Goal: Information Seeking & Learning: Learn about a topic

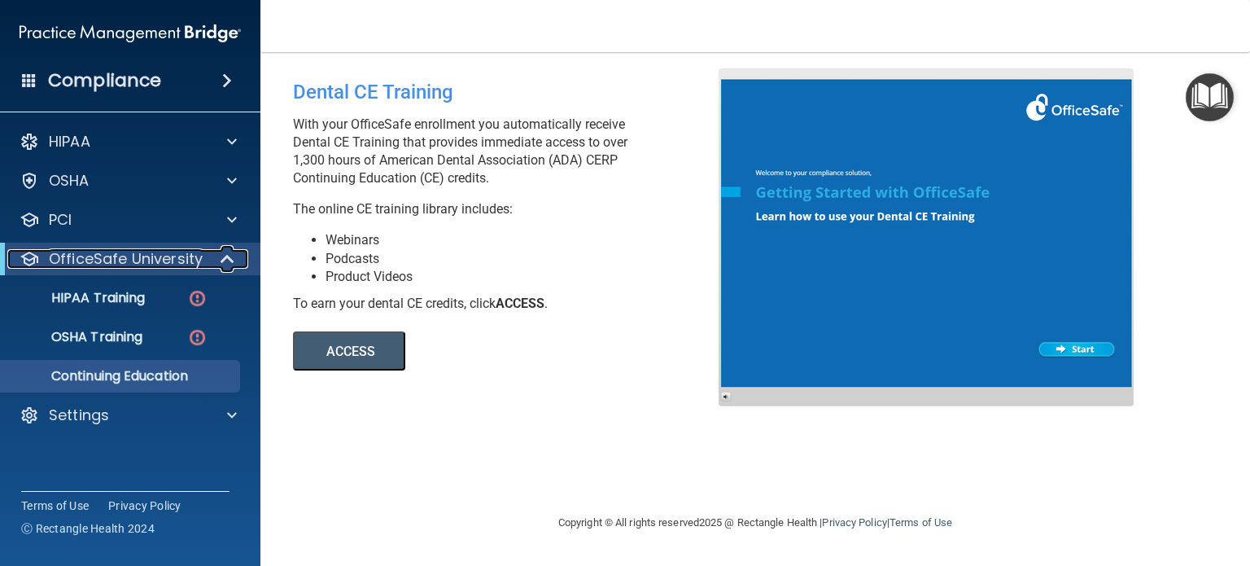
click at [224, 258] on span at bounding box center [229, 259] width 14 height 20
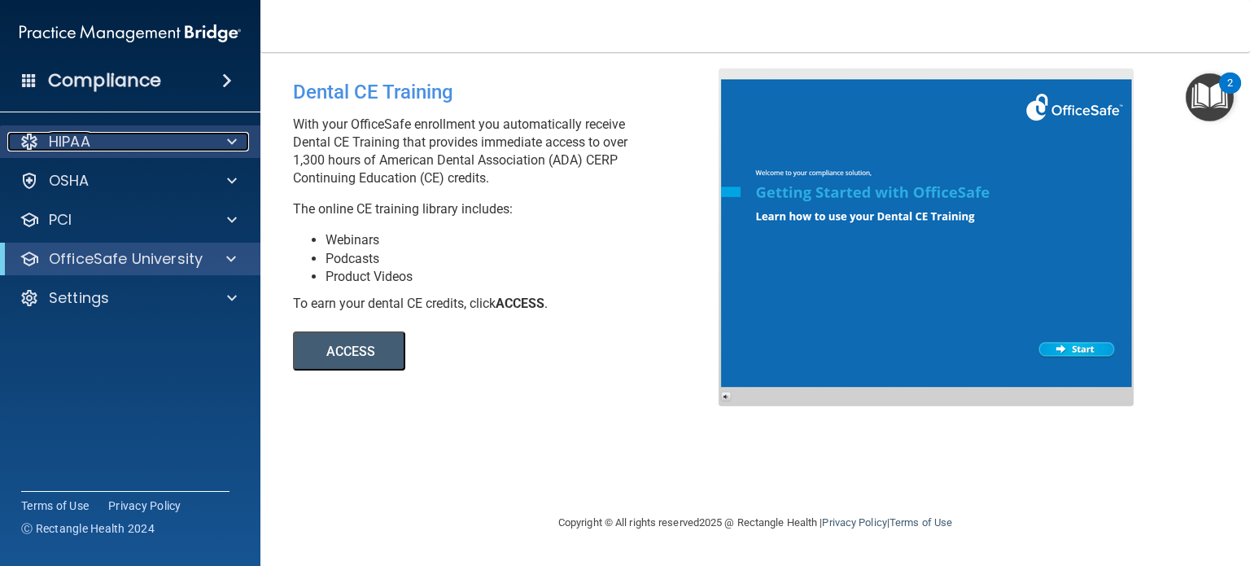
click at [106, 146] on div "HIPAA" at bounding box center [108, 142] width 202 height 20
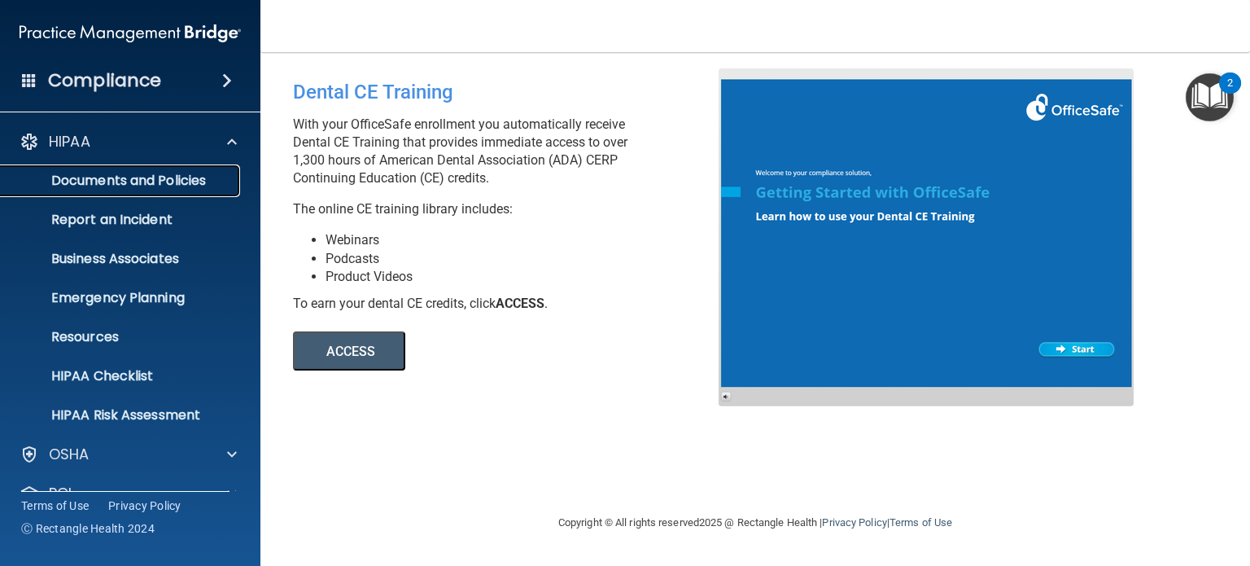
click at [196, 184] on p "Documents and Policies" at bounding box center [122, 181] width 222 height 16
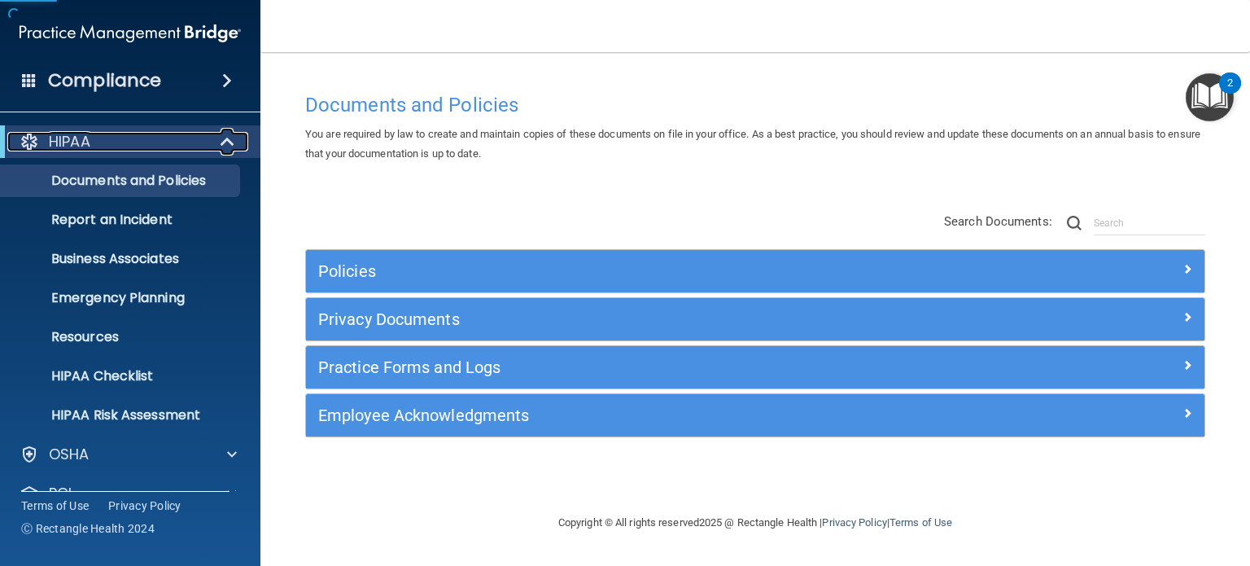
click at [225, 141] on span at bounding box center [229, 142] width 14 height 20
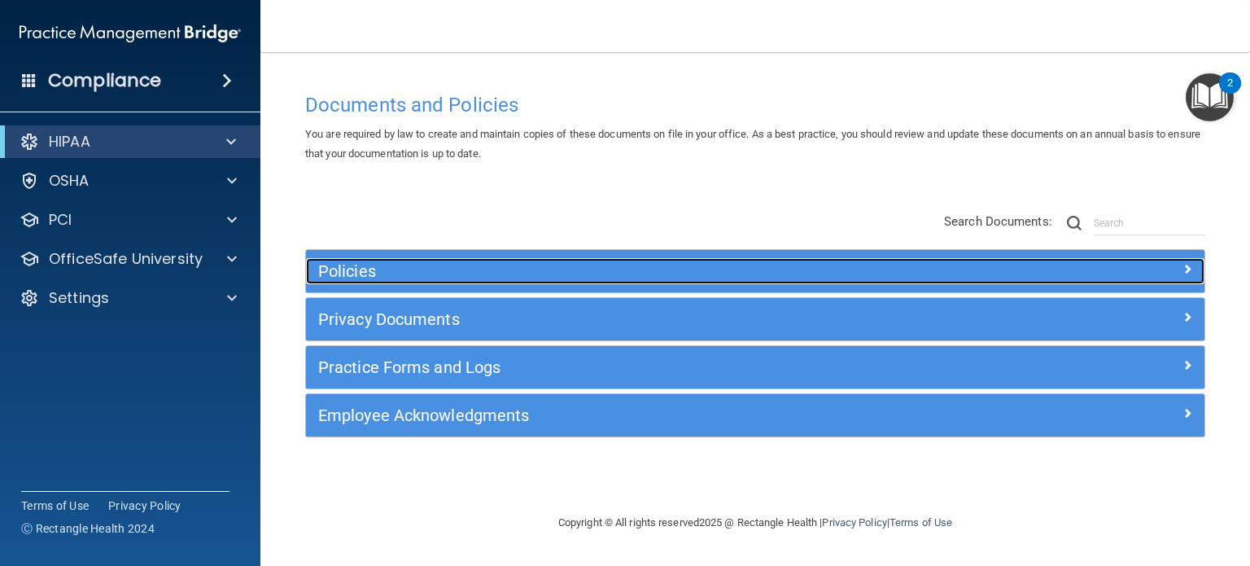
click at [1181, 267] on div at bounding box center [1092, 268] width 225 height 20
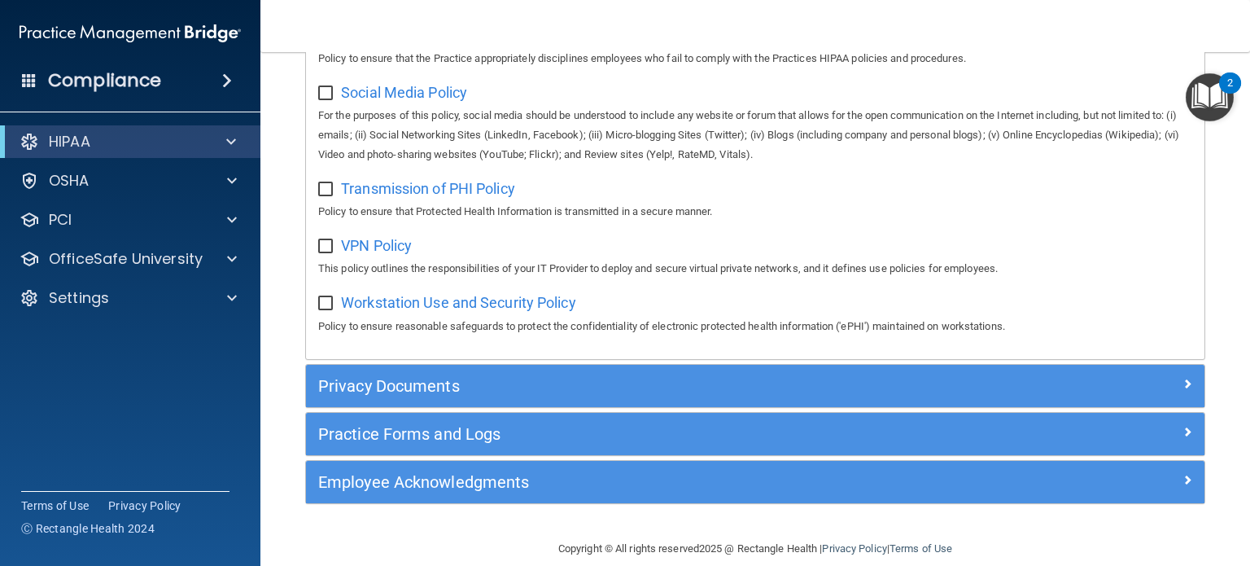
scroll to position [1302, 0]
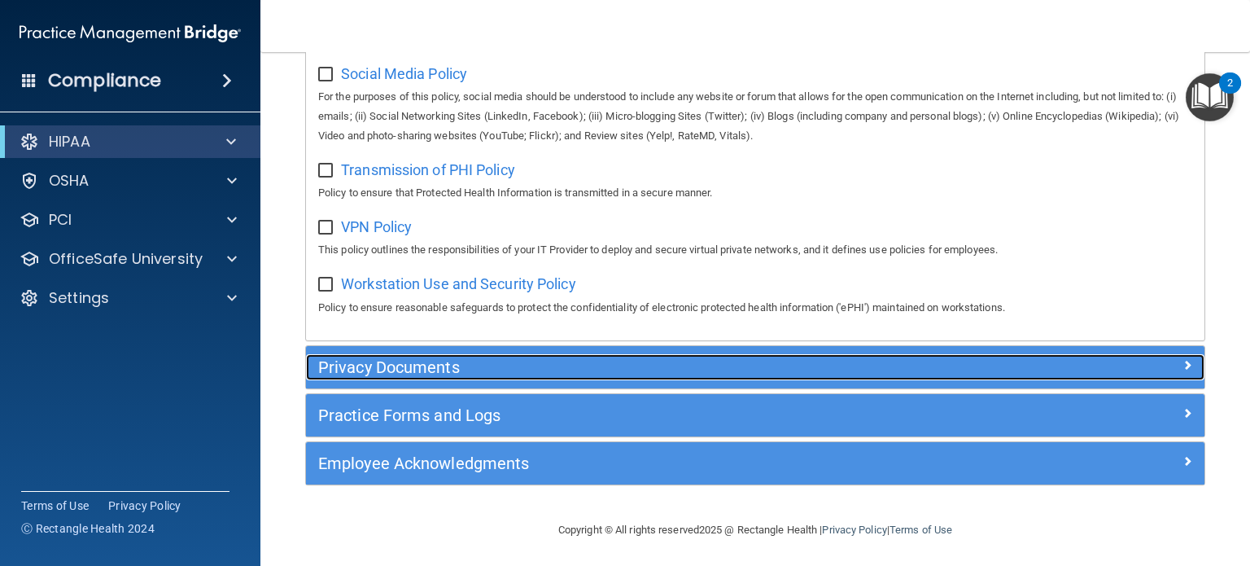
click at [474, 374] on h5 "Privacy Documents" at bounding box center [642, 367] width 649 height 18
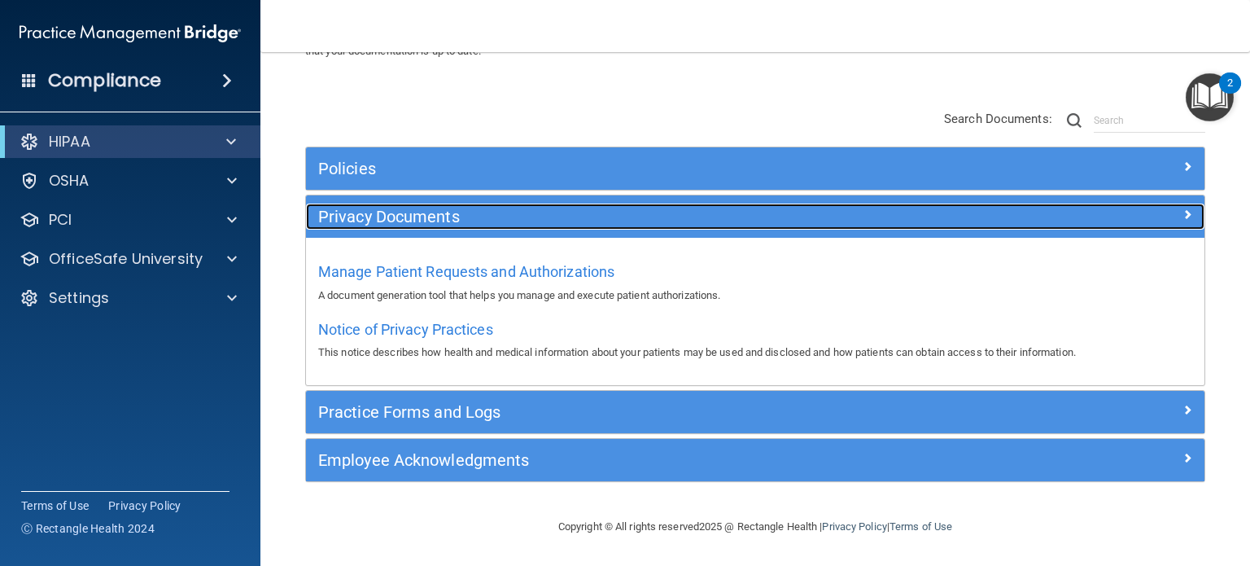
scroll to position [101, 0]
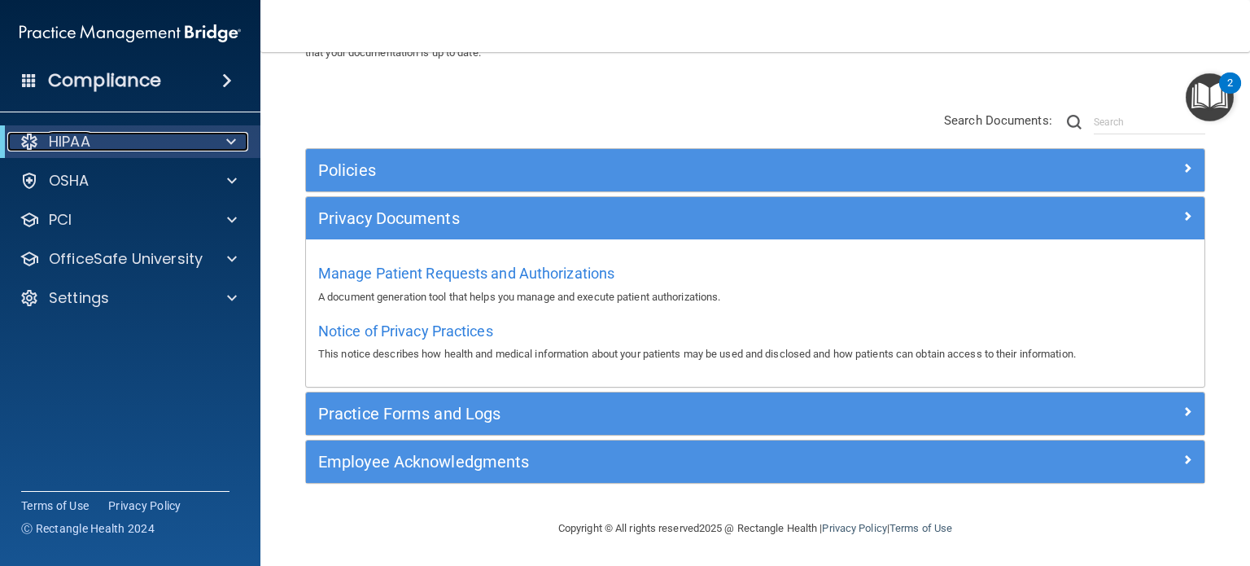
click at [228, 145] on span at bounding box center [231, 142] width 10 height 20
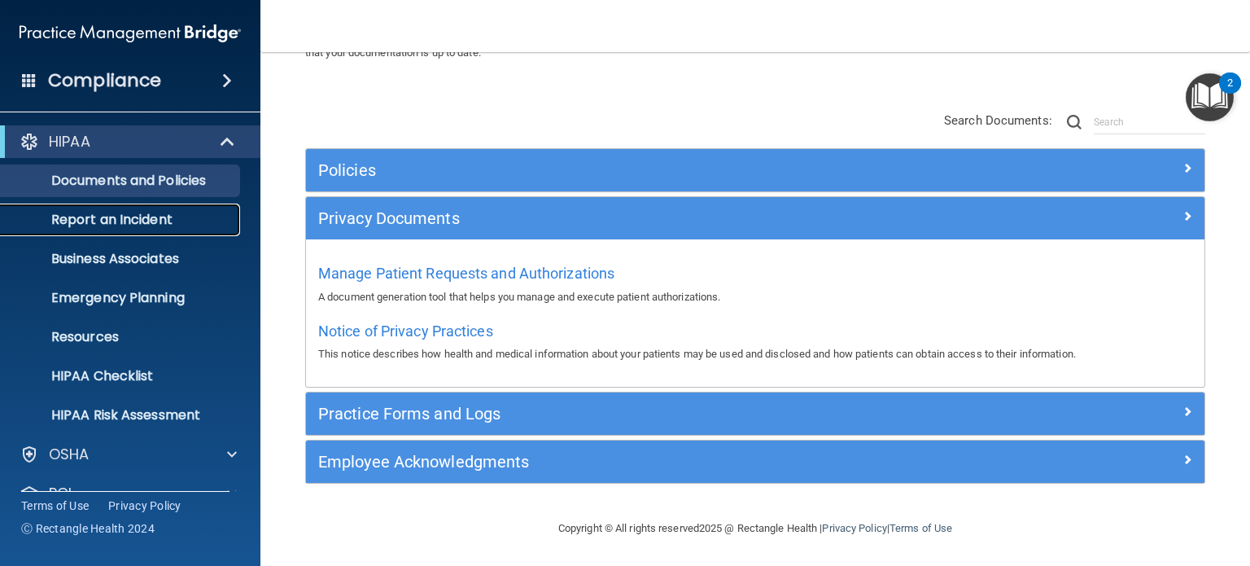
click at [139, 216] on p "Report an Incident" at bounding box center [122, 220] width 222 height 16
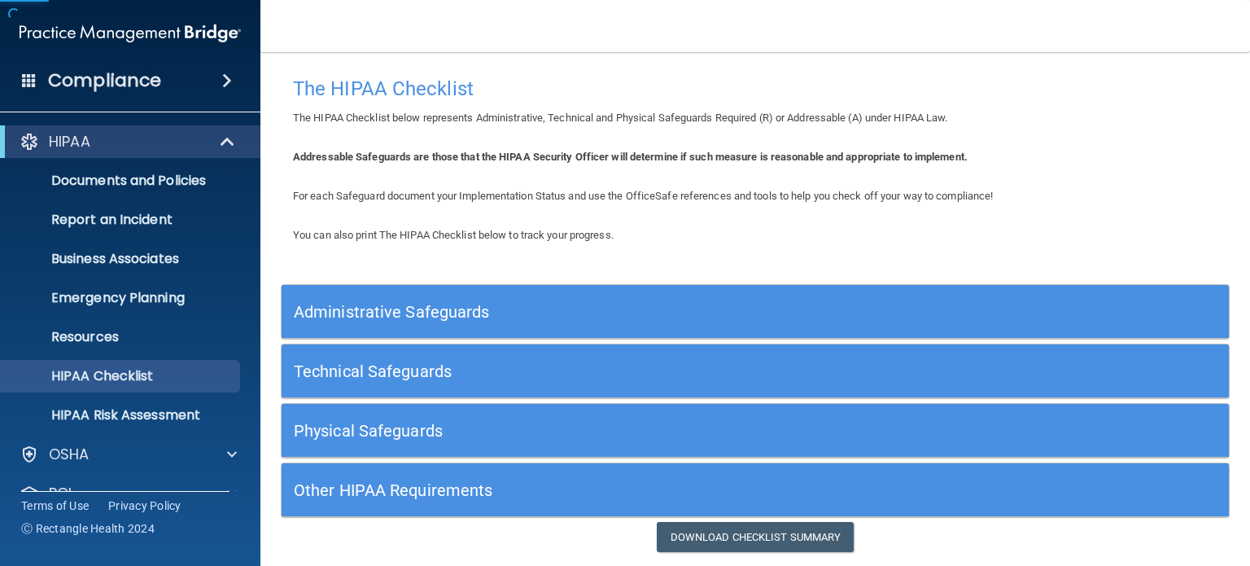
click at [583, 308] on h5 "Administrative Safeguards" at bounding box center [637, 312] width 686 height 18
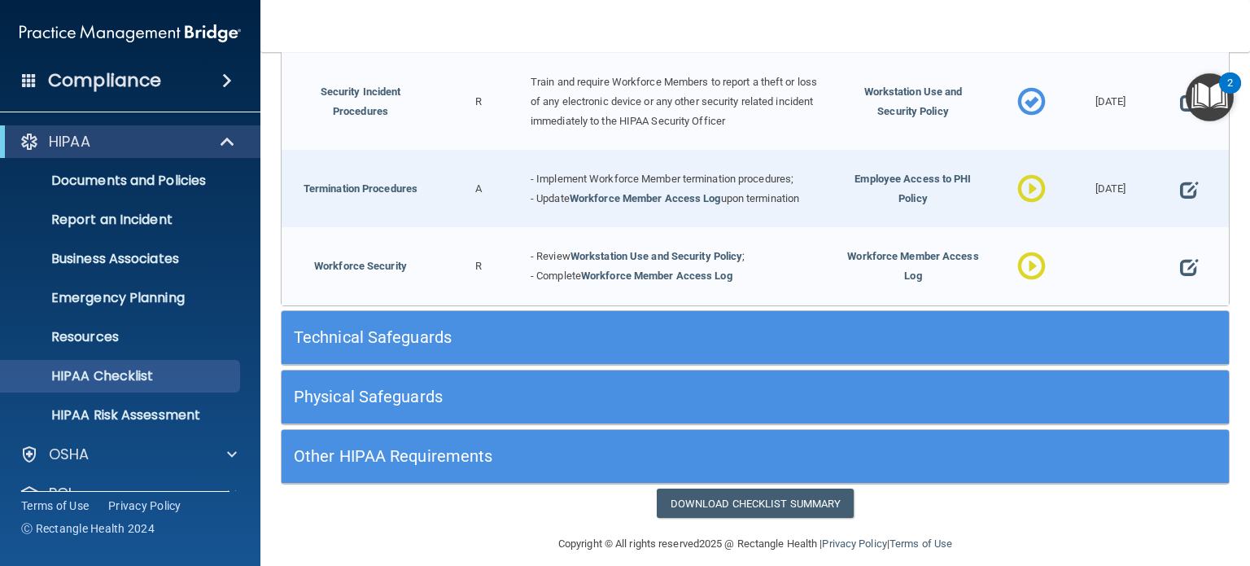
scroll to position [1586, 0]
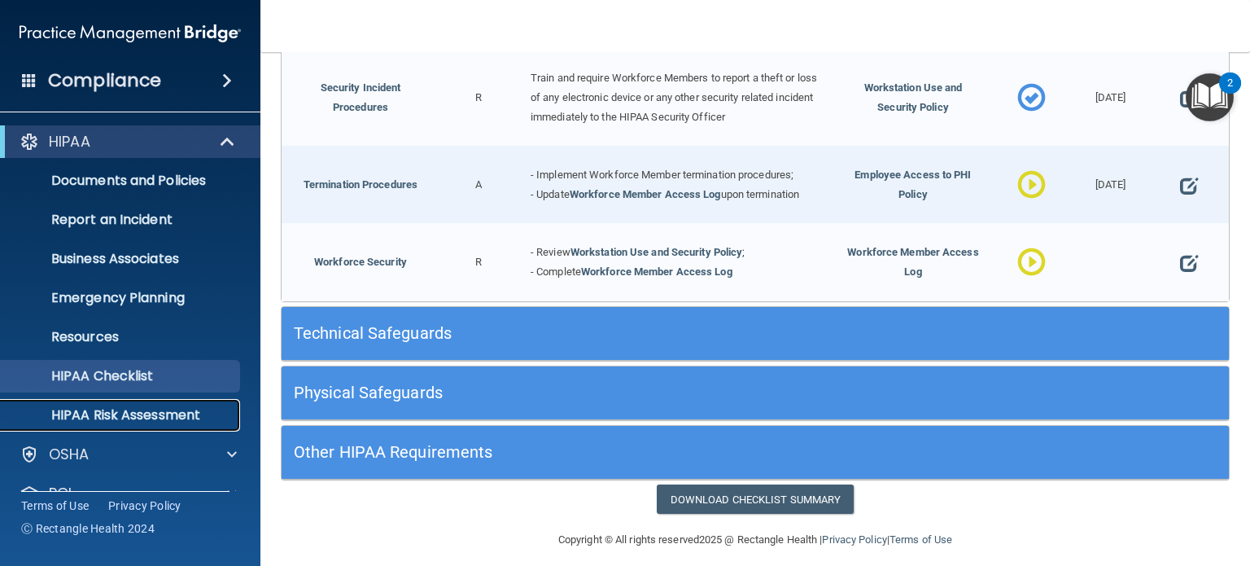
click at [108, 416] on p "HIPAA Risk Assessment" at bounding box center [122, 415] width 222 height 16
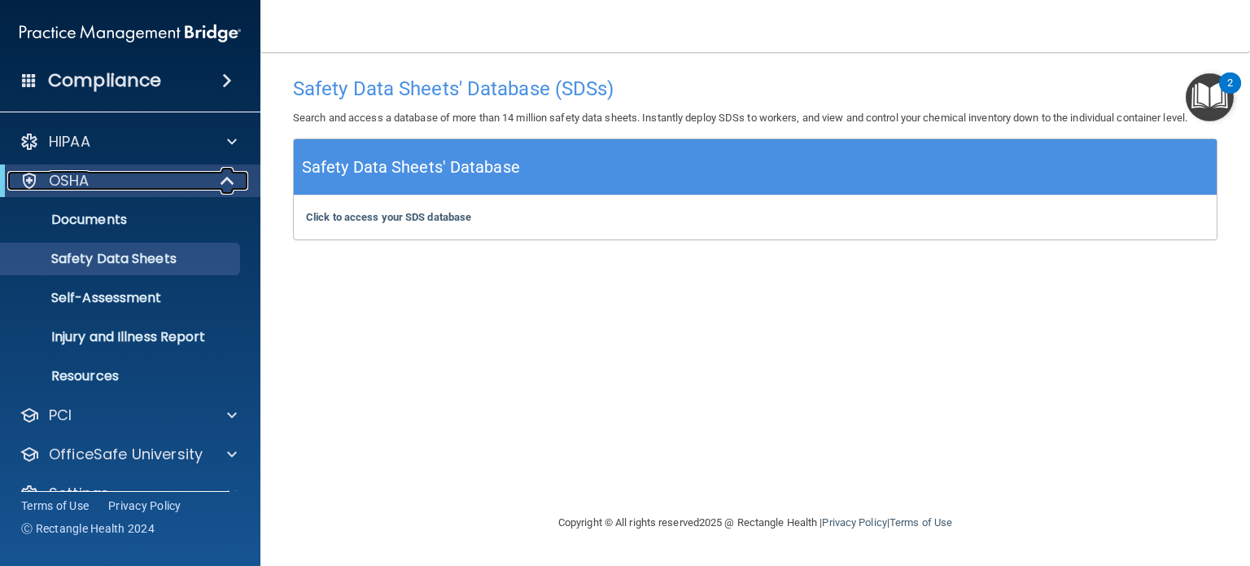
click at [236, 185] on div at bounding box center [228, 181] width 40 height 20
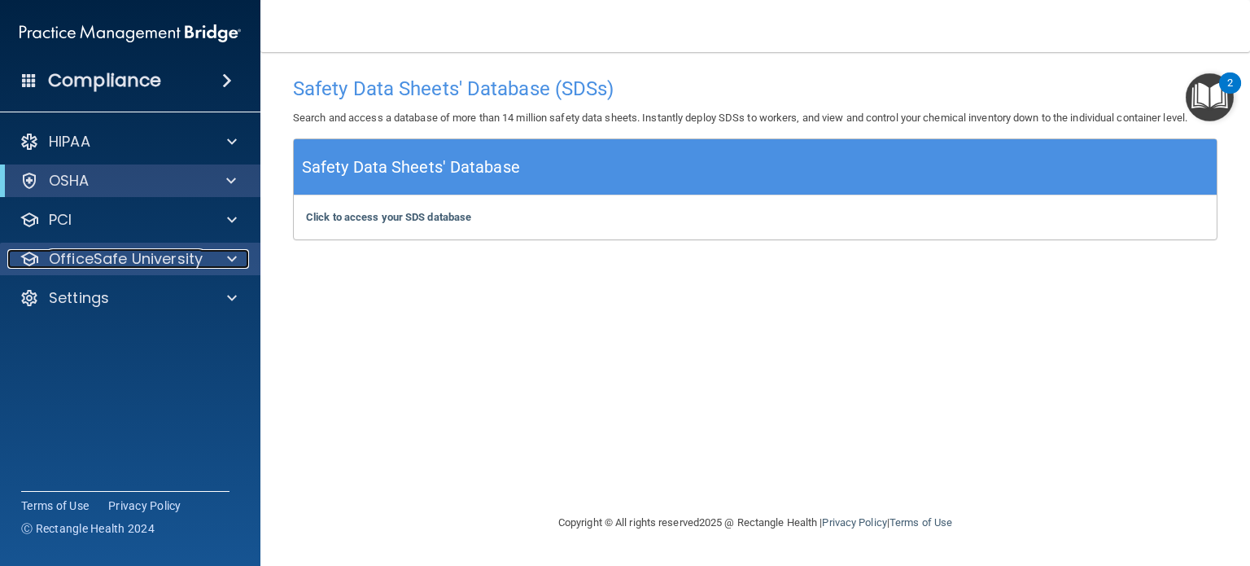
click at [241, 260] on div at bounding box center [229, 259] width 41 height 20
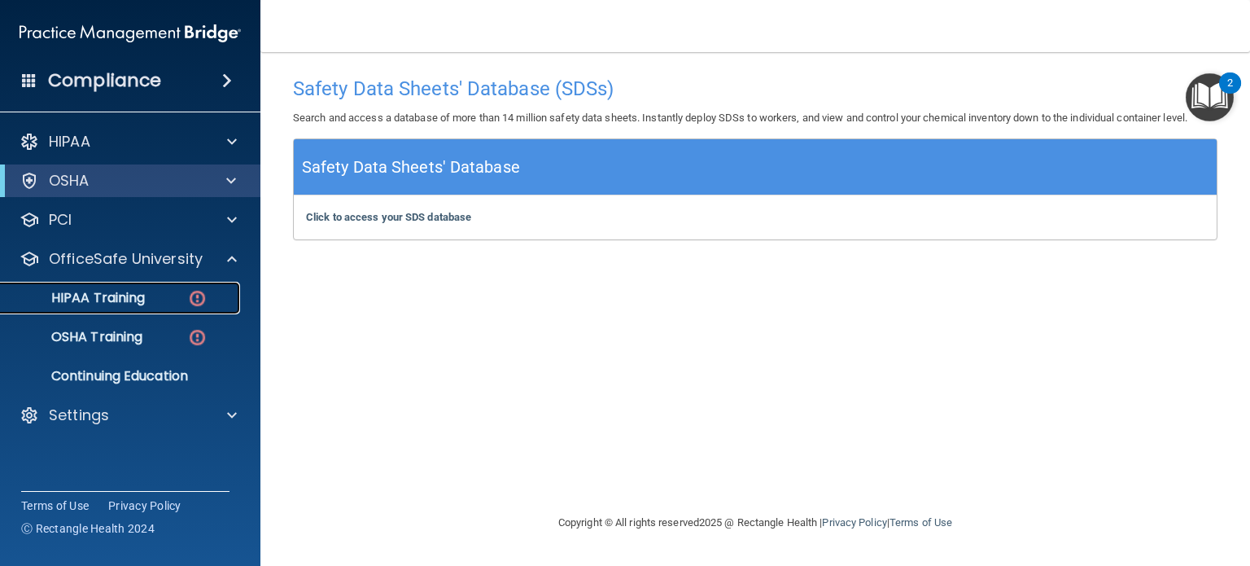
click at [120, 291] on p "HIPAA Training" at bounding box center [78, 298] width 134 height 16
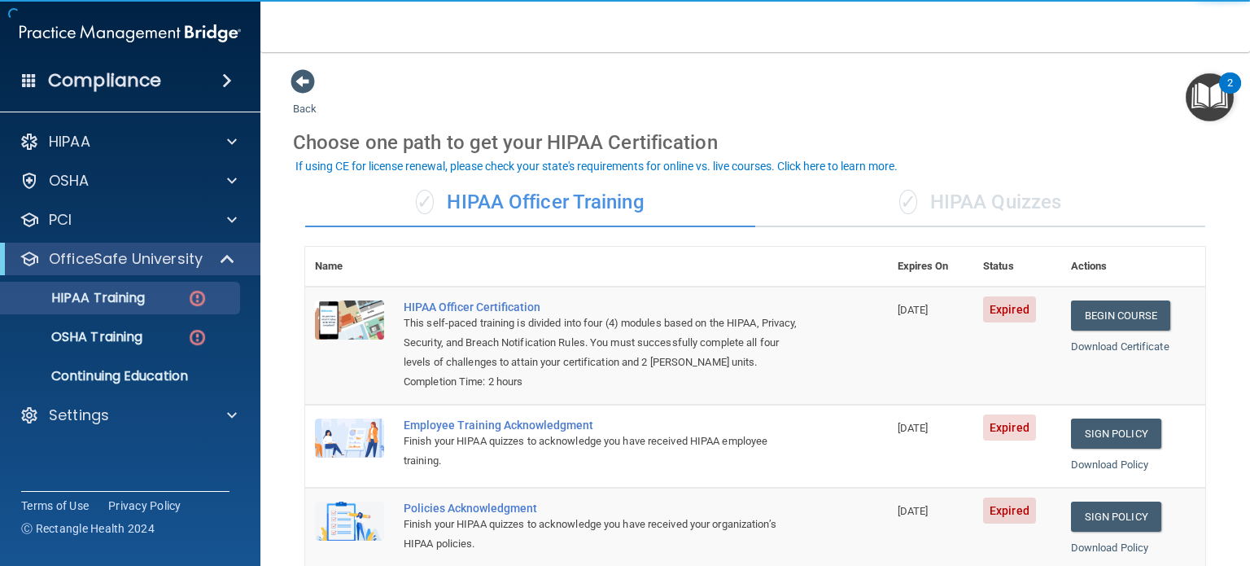
click at [951, 201] on div "✓ HIPAA Quizzes" at bounding box center [980, 202] width 450 height 49
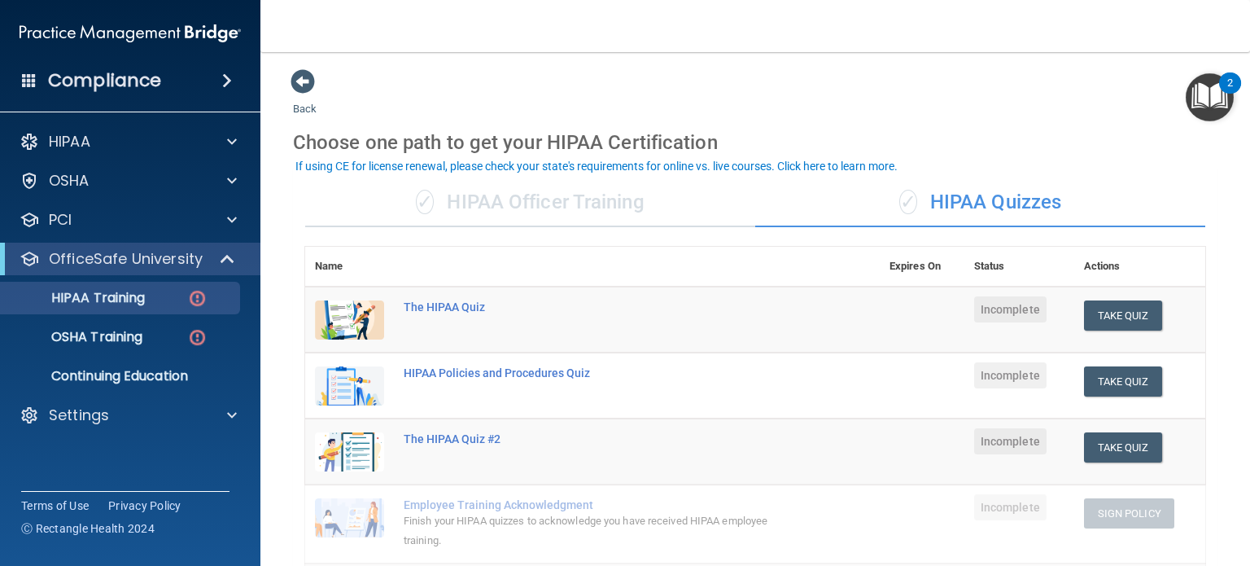
click at [479, 202] on div "✓ HIPAA Officer Training" at bounding box center [530, 202] width 450 height 49
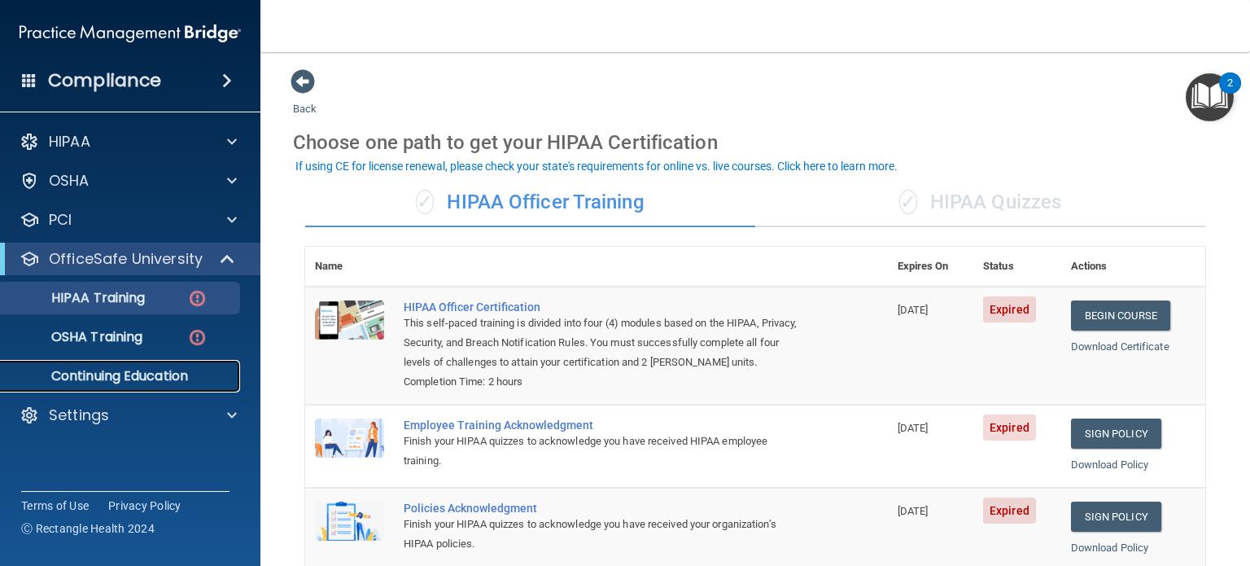
click at [153, 376] on p "Continuing Education" at bounding box center [122, 376] width 222 height 16
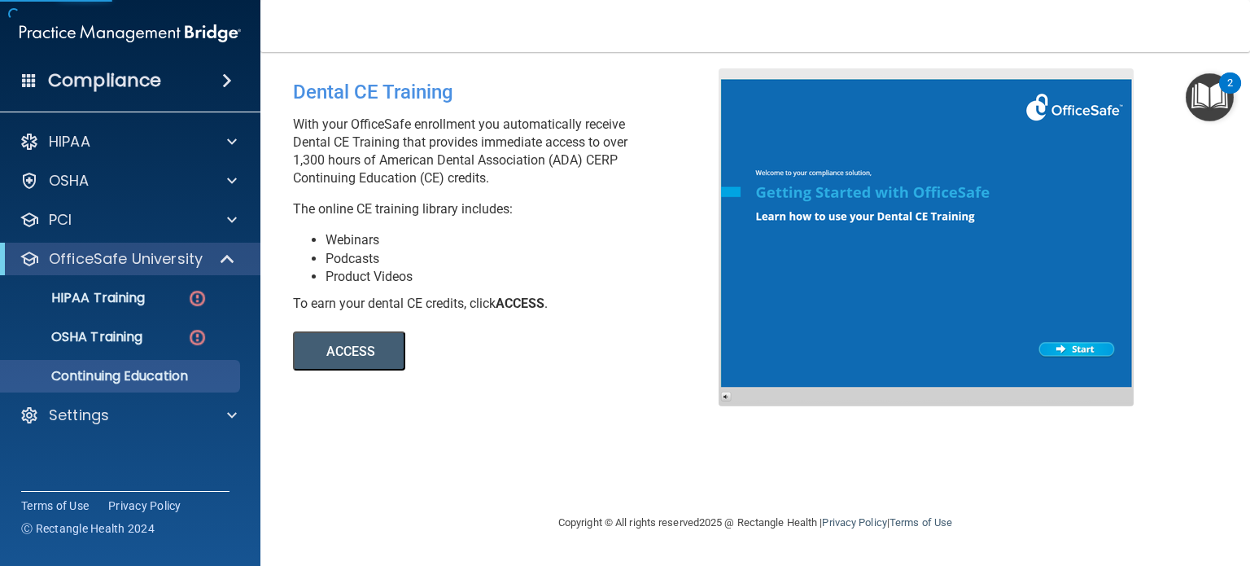
click at [359, 344] on button "ACCESS" at bounding box center [349, 350] width 112 height 39
click at [228, 260] on span at bounding box center [229, 259] width 14 height 20
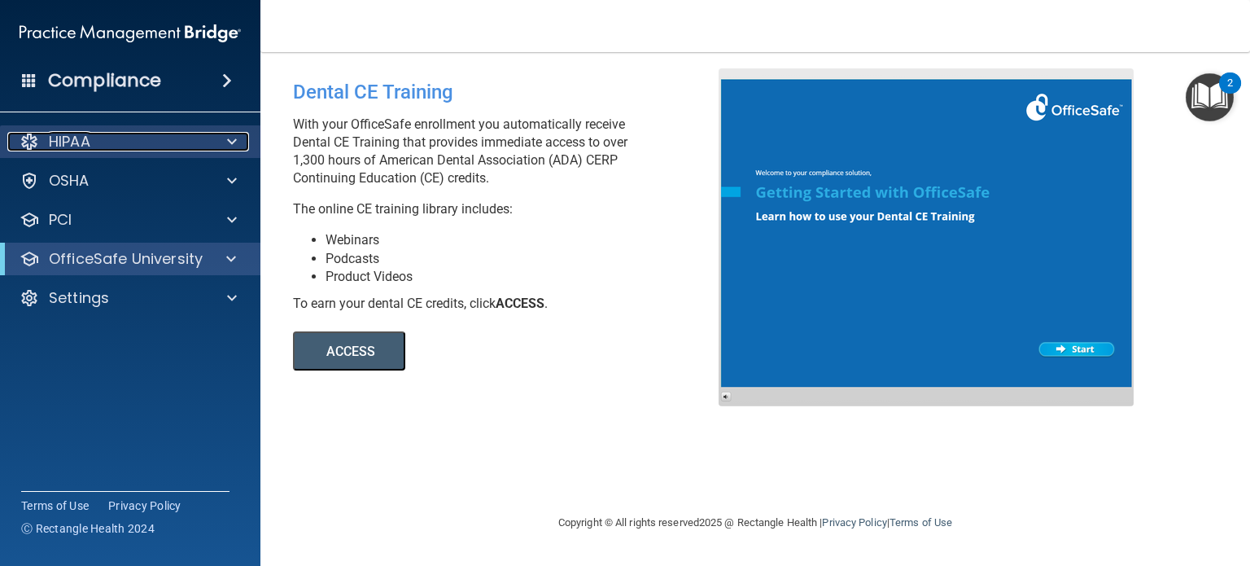
click at [230, 138] on span at bounding box center [232, 142] width 10 height 20
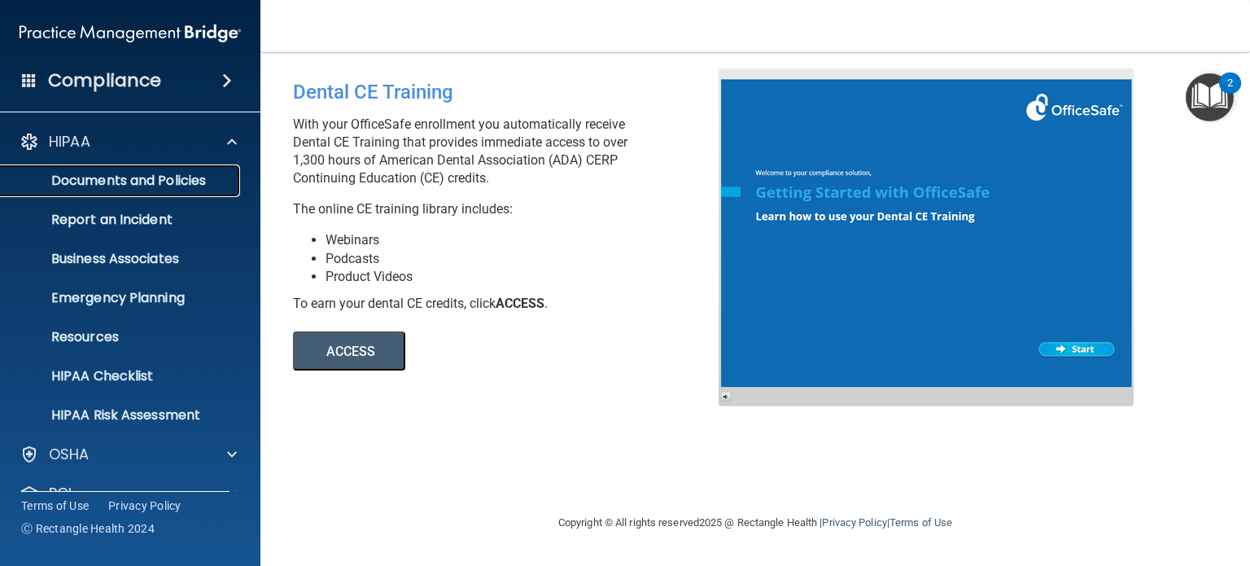
click at [176, 179] on p "Documents and Policies" at bounding box center [122, 181] width 222 height 16
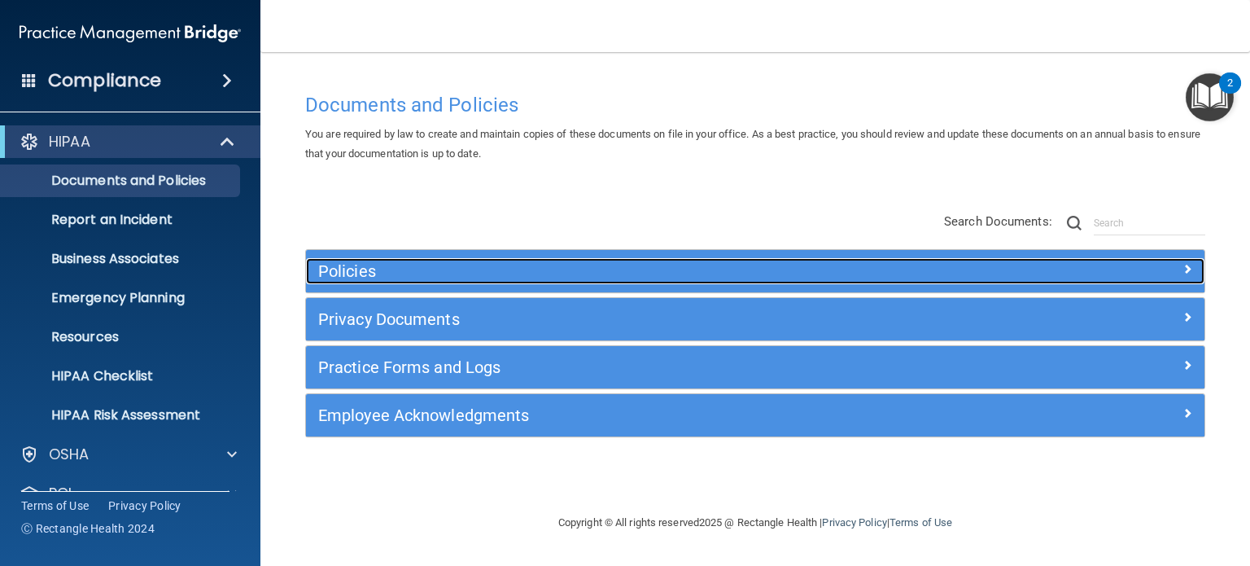
click at [636, 266] on h5 "Policies" at bounding box center [642, 271] width 649 height 18
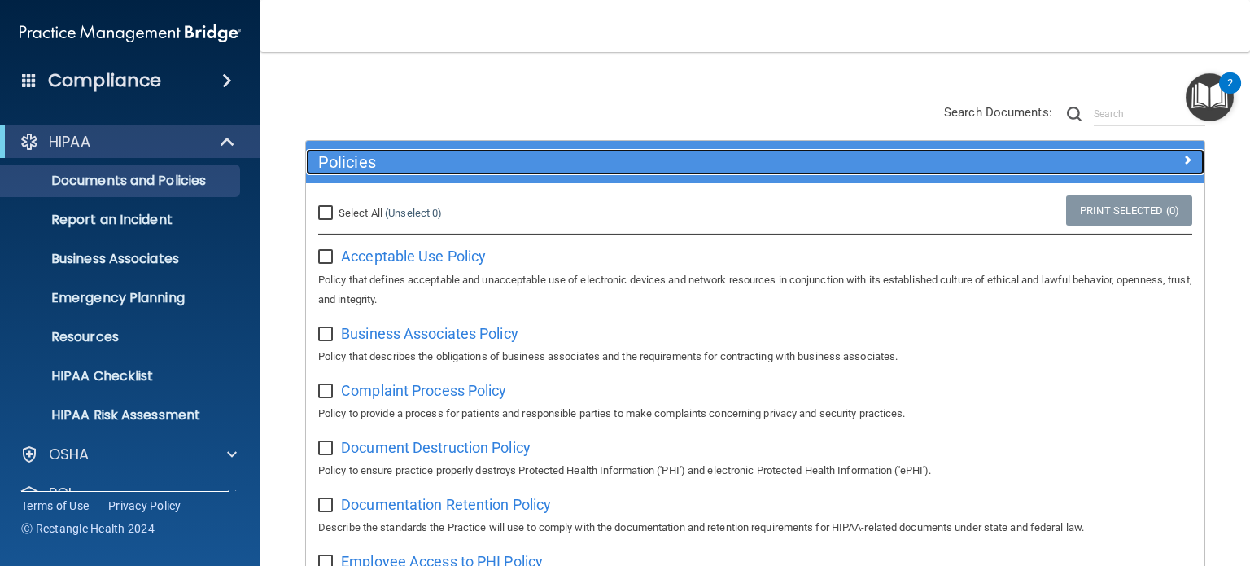
scroll to position [81, 0]
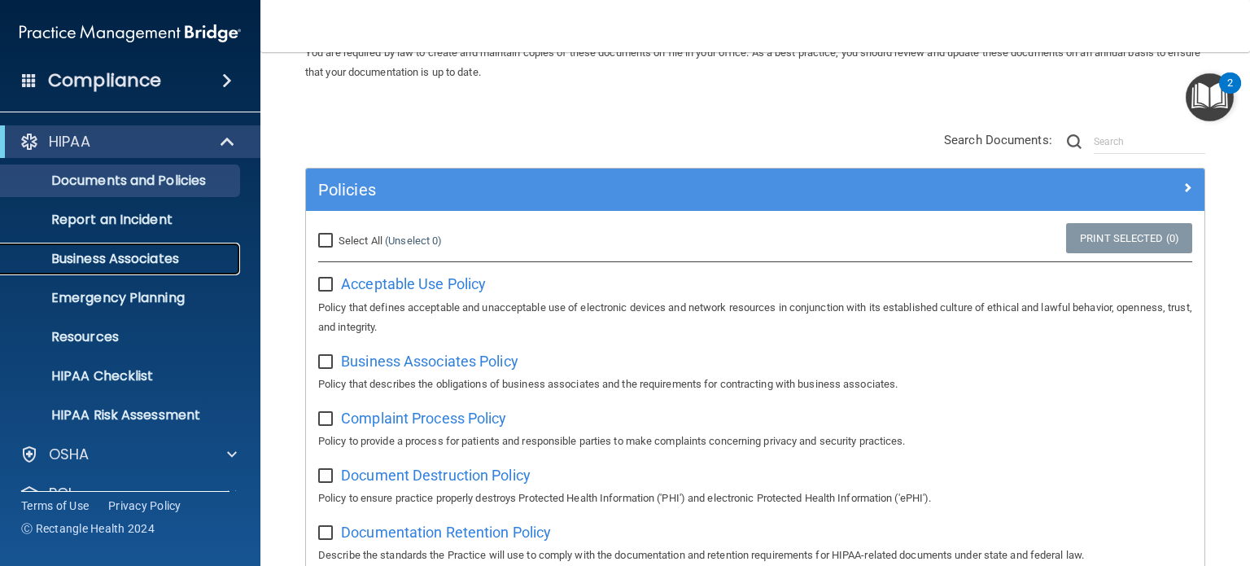
click at [164, 260] on p "Business Associates" at bounding box center [122, 259] width 222 height 16
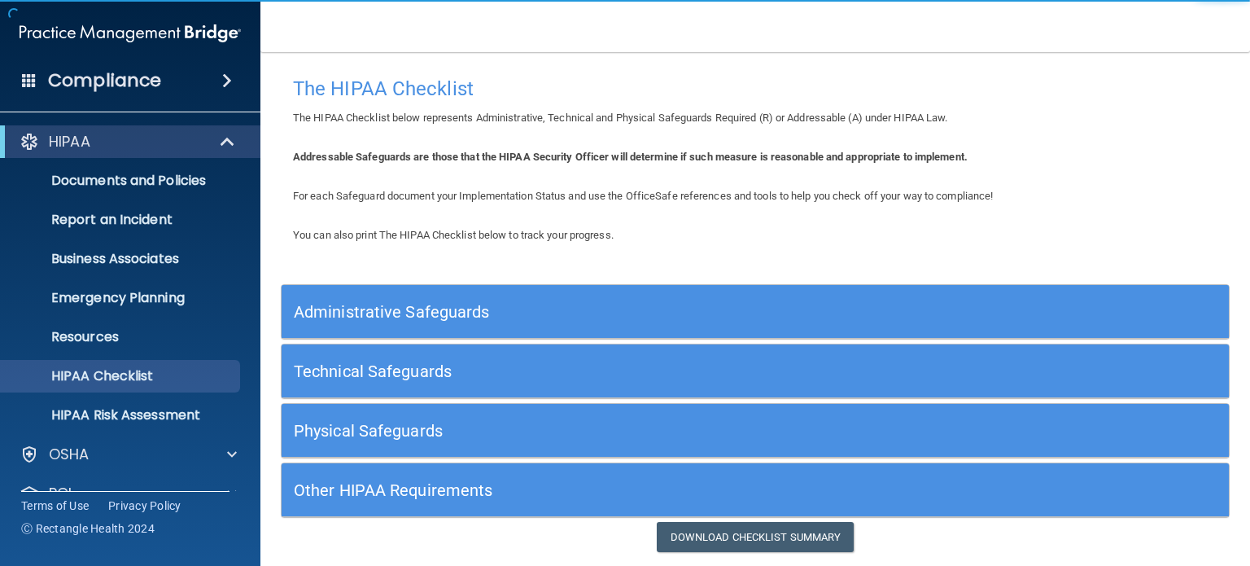
click at [515, 319] on h5 "Administrative Safeguards" at bounding box center [637, 312] width 686 height 18
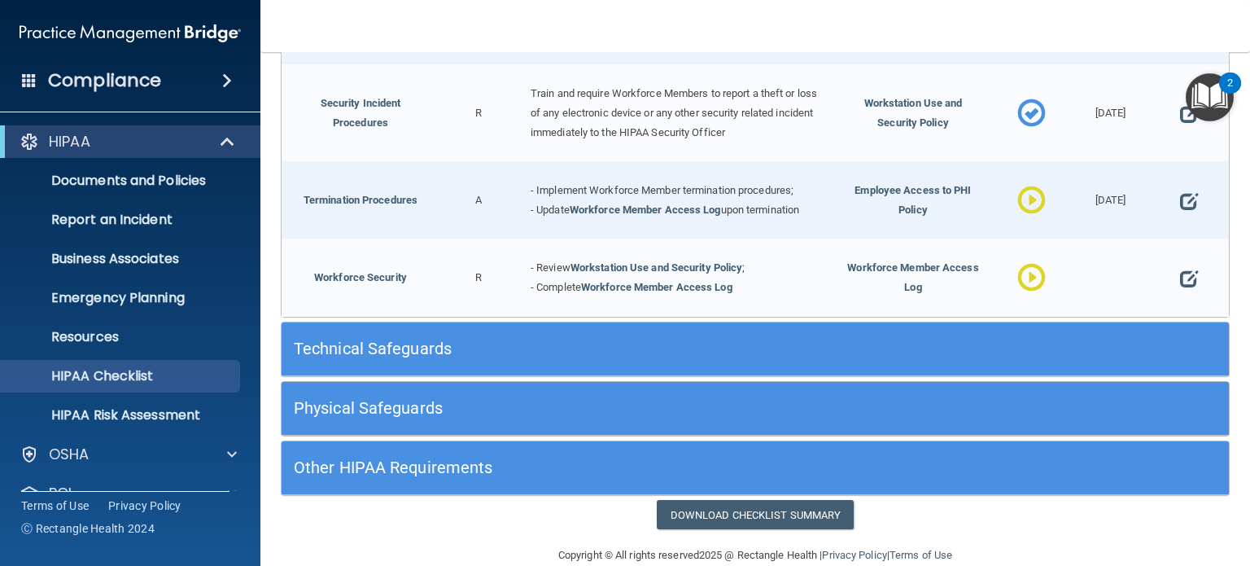
scroll to position [1586, 0]
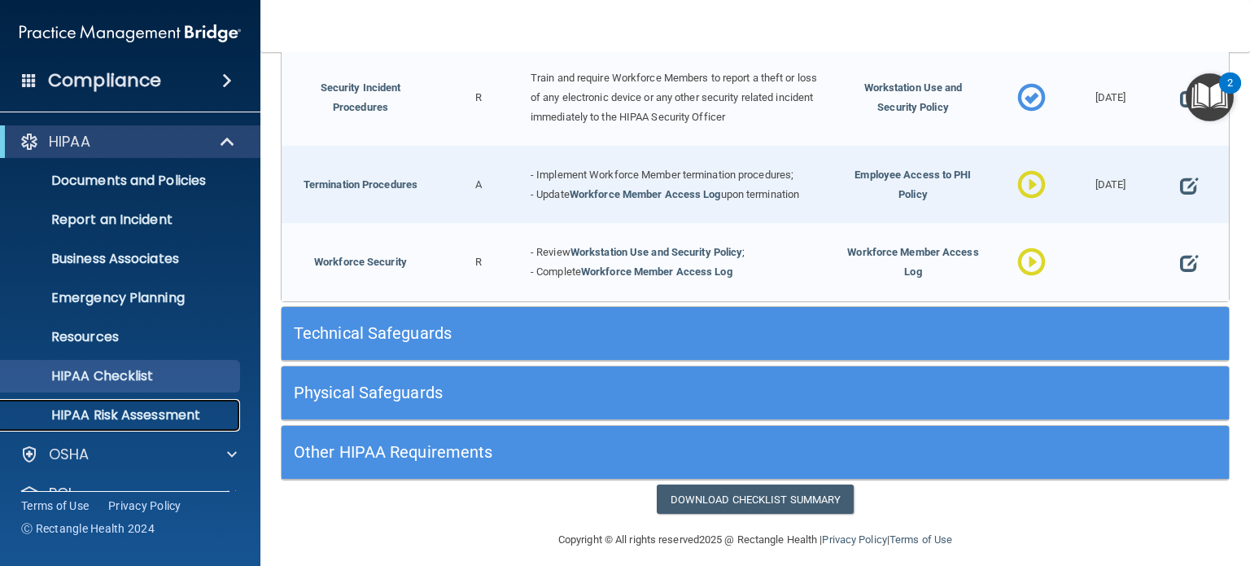
click at [128, 416] on p "HIPAA Risk Assessment" at bounding box center [122, 415] width 222 height 16
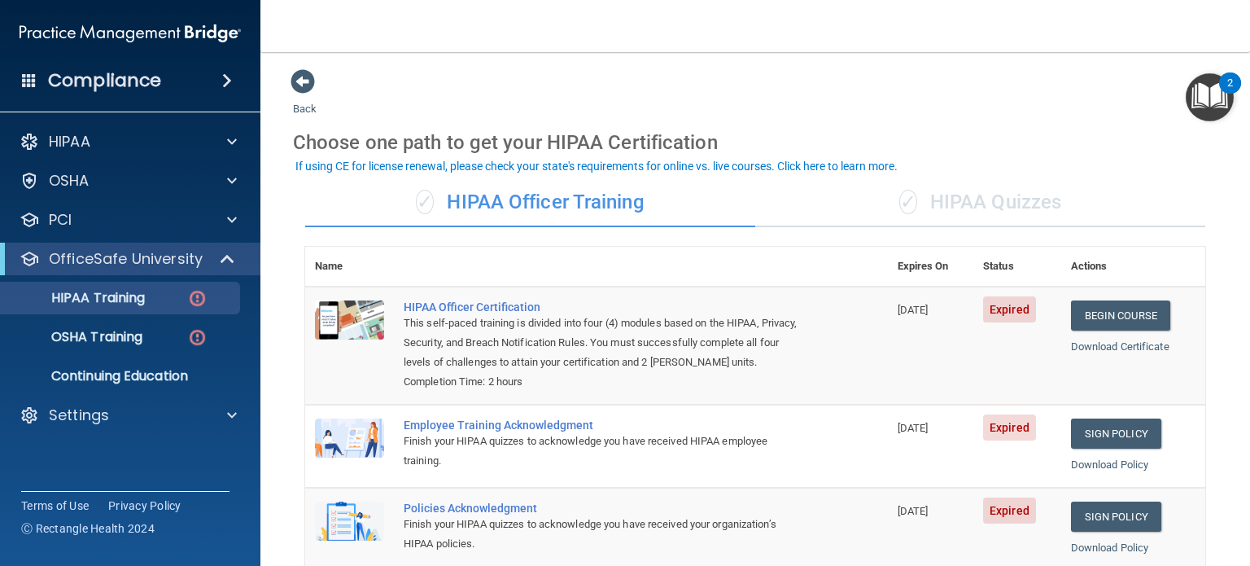
click at [928, 199] on div "✓ HIPAA Quizzes" at bounding box center [980, 202] width 450 height 49
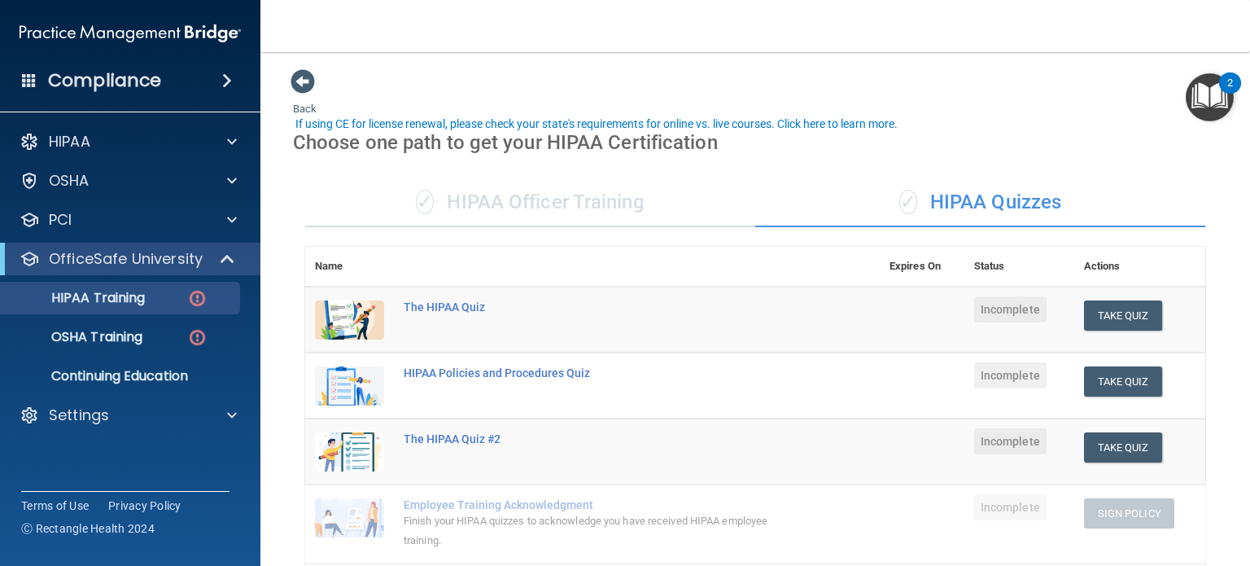
scroll to position [81, 0]
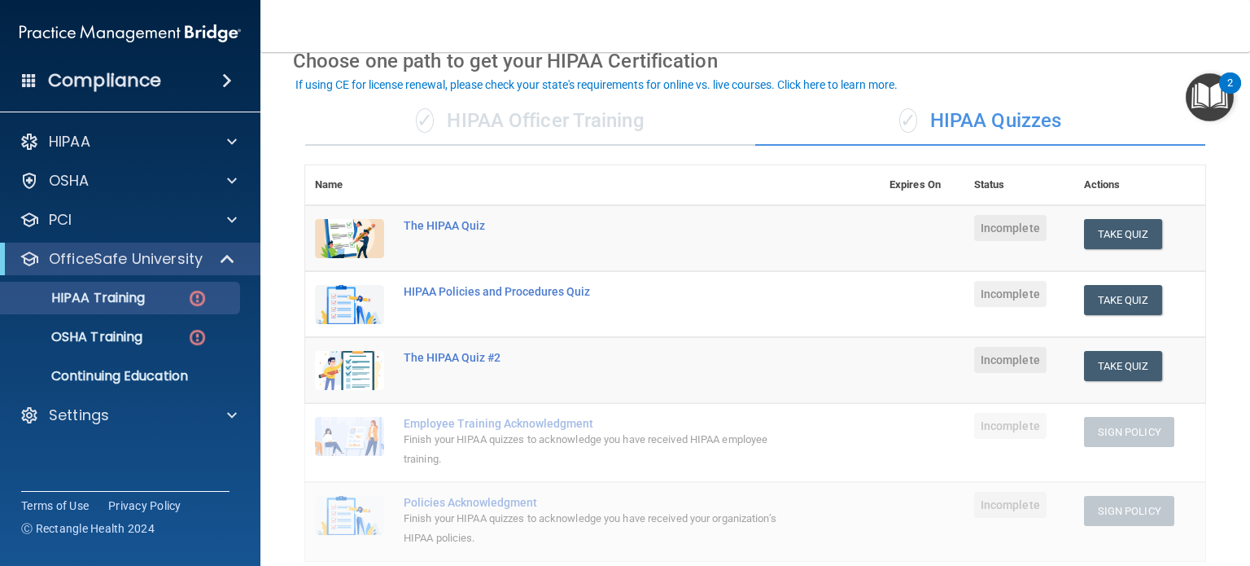
click at [570, 116] on div "✓ HIPAA Officer Training" at bounding box center [530, 121] width 450 height 49
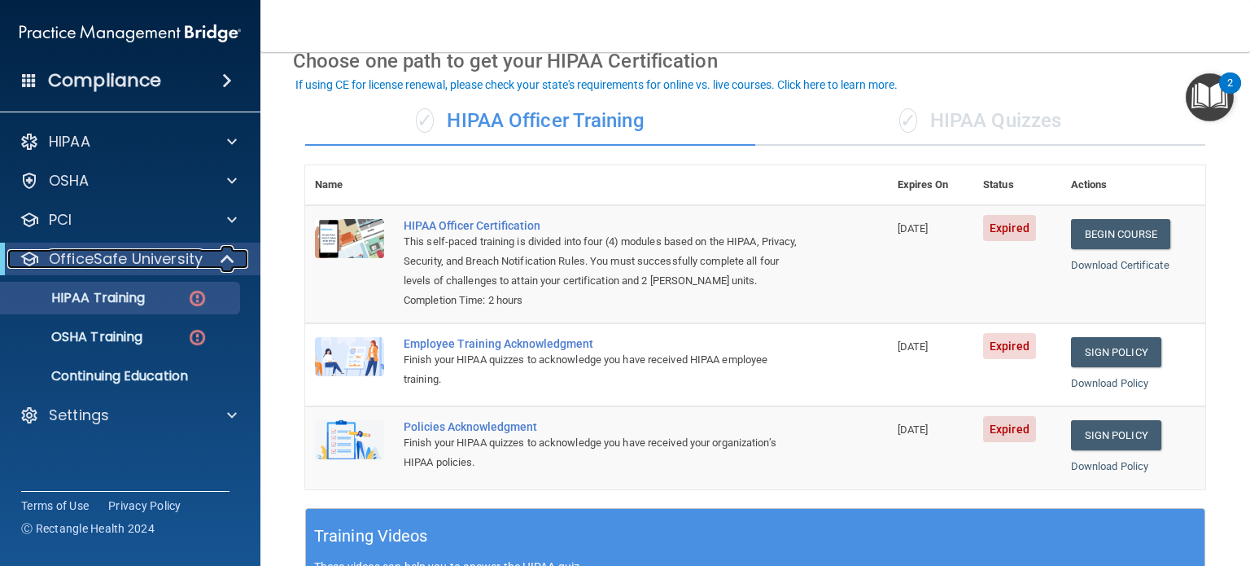
click at [234, 257] on span at bounding box center [229, 259] width 14 height 20
